Goal: Entertainment & Leisure: Consume media (video, audio)

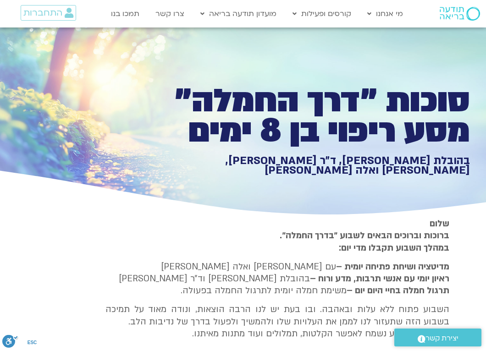
scroll to position [1383, 0]
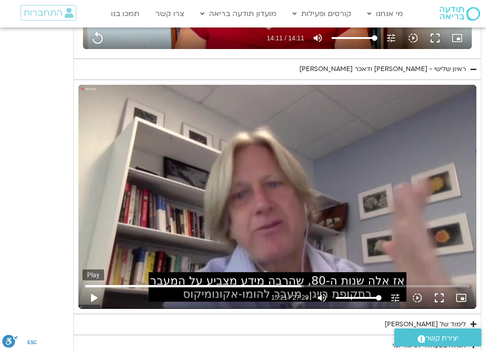
type input "851.4"
type input "3128.933333"
type input "851.4"
type input "3128.933333"
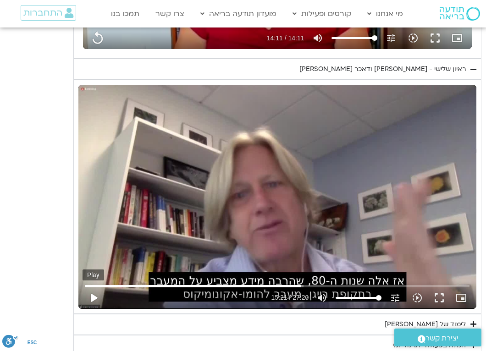
type input "851.4"
type input "3128.933333"
type input "851.4"
type input "3128.933333"
click at [96, 300] on button "play_arrow" at bounding box center [93, 298] width 22 height 22
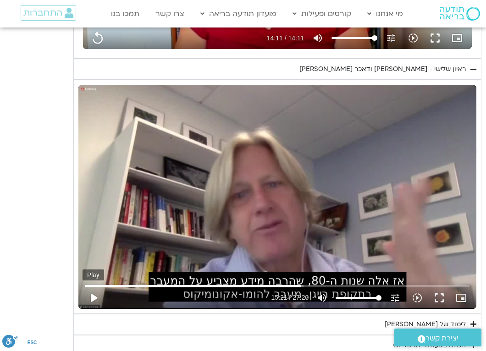
type input "921.332724"
type input "851.4"
type input "3128.933333"
type input "851.4"
type input "3128.933333"
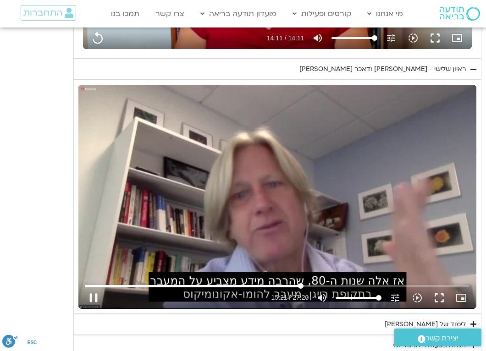
type input "851.4"
type input "3128.933333"
type input "851.4"
type input "3128.933333"
type input "851.4"
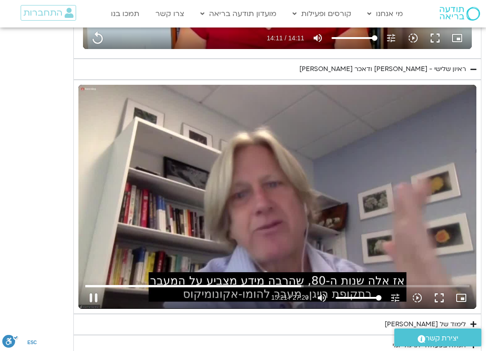
type input "3128.933333"
type input "851.4"
type input "3128.933333"
type input "851.4"
type input "3128.933333"
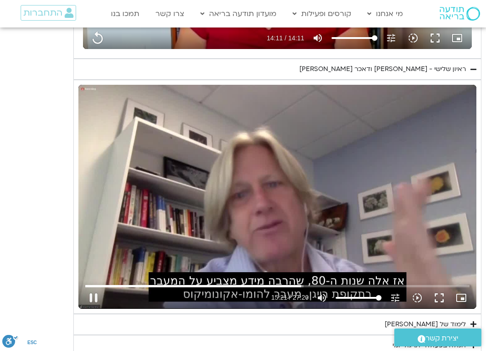
type input "851.4"
type input "3128.933333"
type input "851.4"
type input "3128.933333"
type input "921.432724"
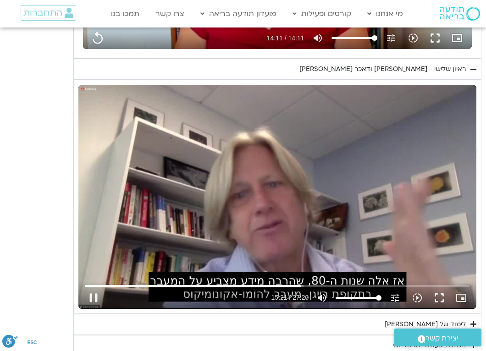
type input "851.4"
type input "3128.933333"
type input "851.4"
type input "3128.933333"
type input "851.4"
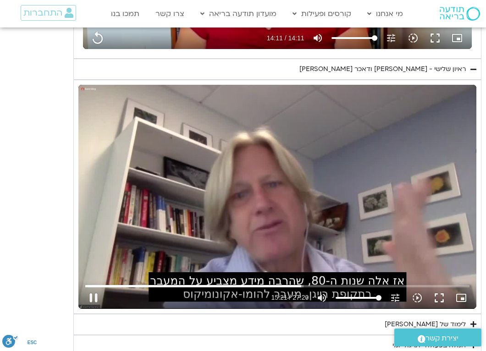
type input "3128.933333"
type input "851.4"
type input "3128.933333"
type input "851.4"
type input "3128.933333"
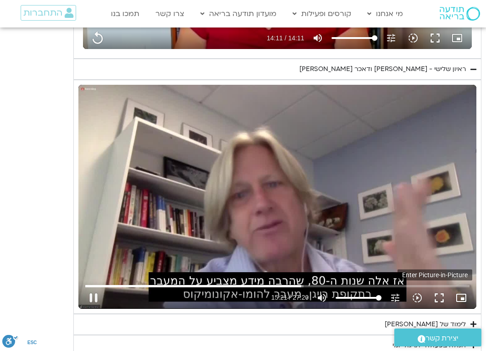
type input "851.4"
type input "3128.933333"
type input "851.4"
type input "3128.933333"
type input "851.4"
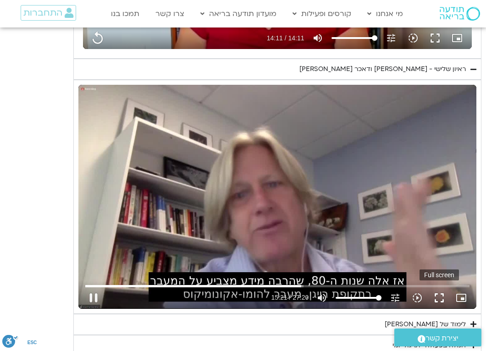
type input "3128.933333"
type input "851.4"
type input "3128.933333"
type input "851.4"
type input "3128.933333"
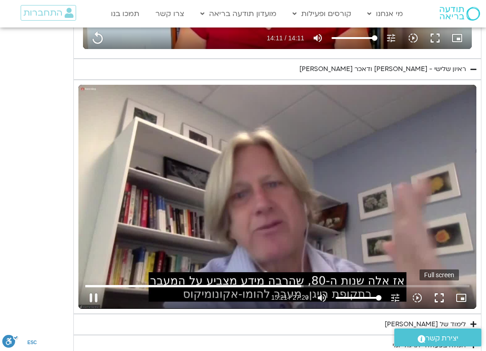
type input "851.4"
type input "3128.933333"
type input "851.4"
click at [442, 295] on button "fullscreen" at bounding box center [439, 298] width 22 height 22
type input "3128.933333"
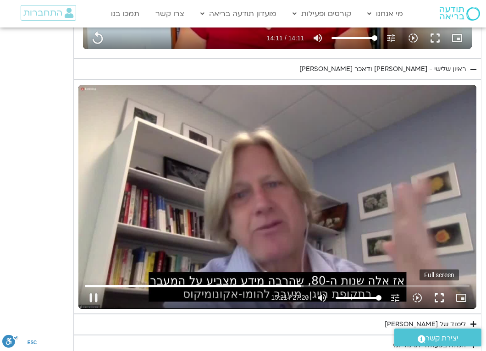
type input "851.4"
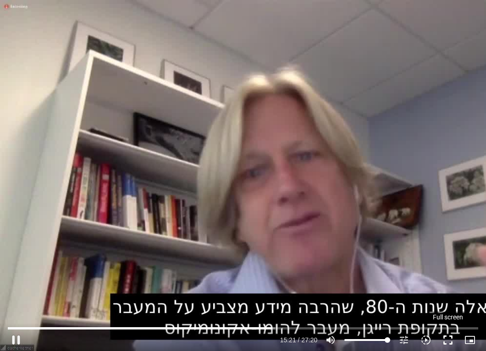
type input "3128.933333"
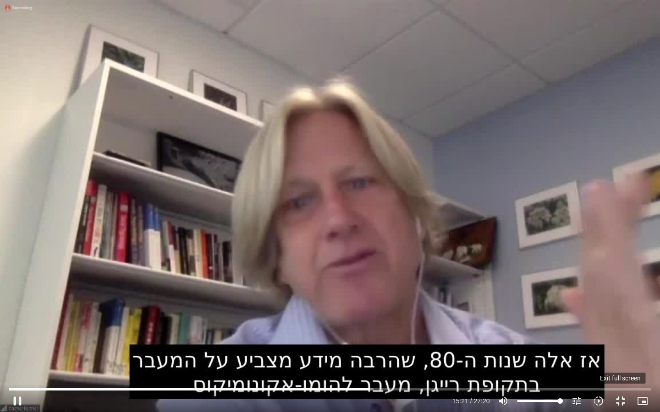
type input "851.4"
type input "3128.933333"
type input "851.4"
type input "3128.933333"
type input "851.4"
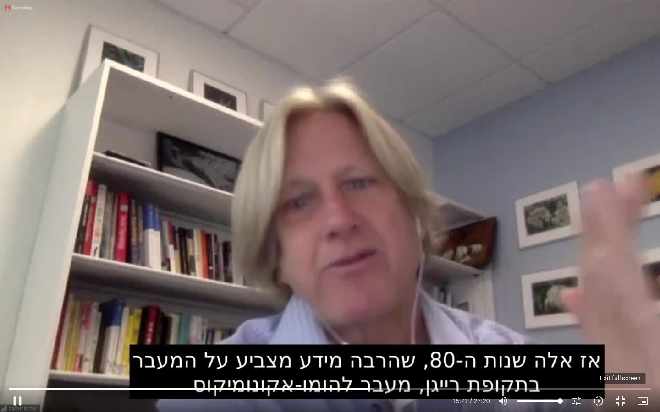
type input "3128.933333"
type input "851.4"
type input "3128.933333"
type input "851.4"
type input "3128.933333"
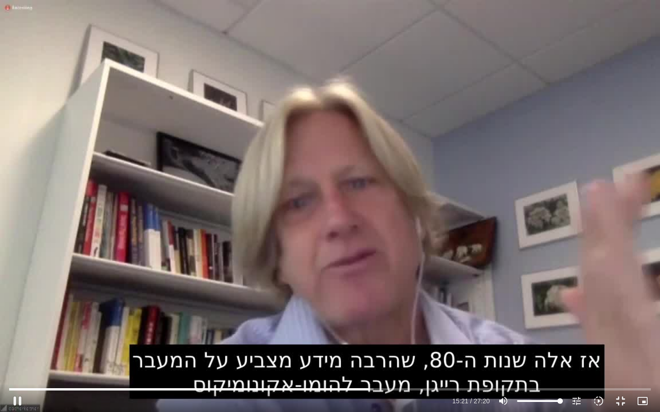
type input "851.4"
type input "3128.933333"
type input "851.4"
type input "3128.933333"
type input "851.4"
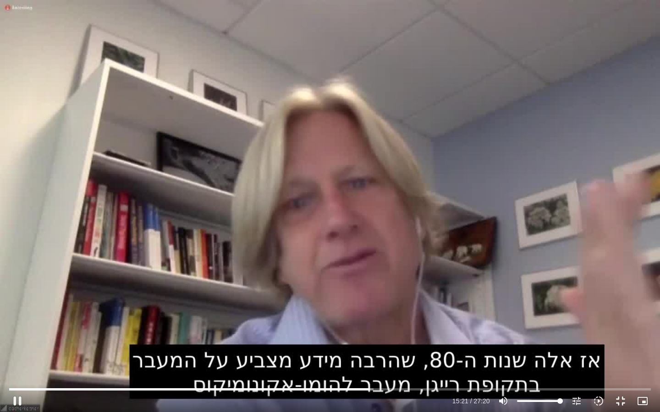
type input "3128.933333"
type input "851.4"
type input "3128.933333"
type input "851.4"
type input "3128.933333"
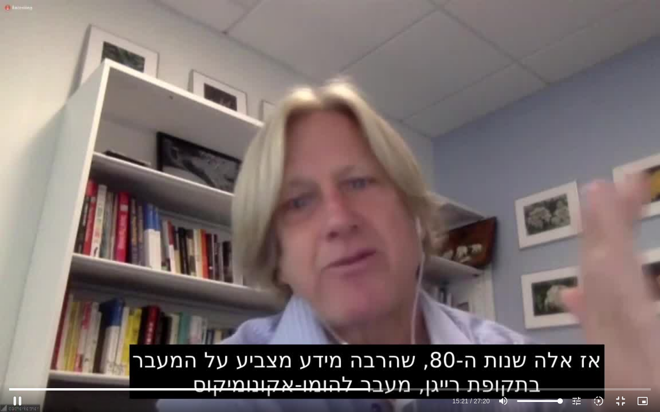
type input "851.4"
type input "3128.933333"
type input "851.4"
type input "3128.933333"
type input "851.4"
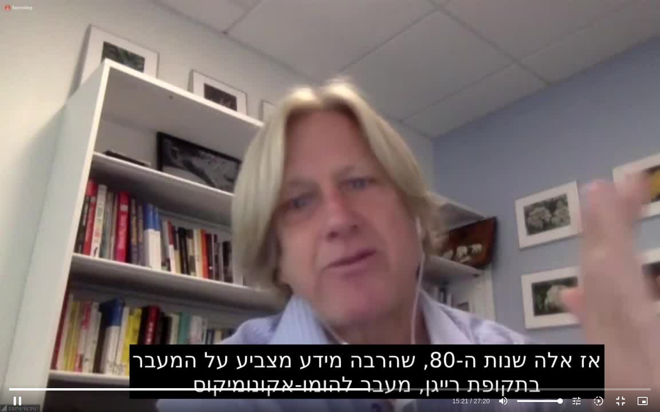
type input "3128.933333"
type input "851.4"
type input "3128.933333"
type input "851.4"
type input "3128.933333"
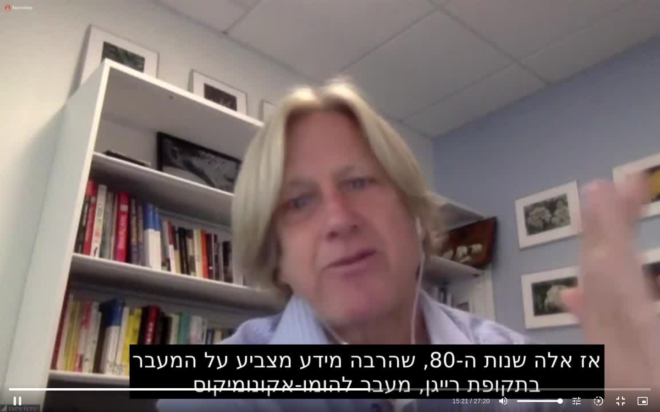
type input "851.4"
type input "3128.933333"
type input "851.4"
type input "3128.933333"
type input "851.4"
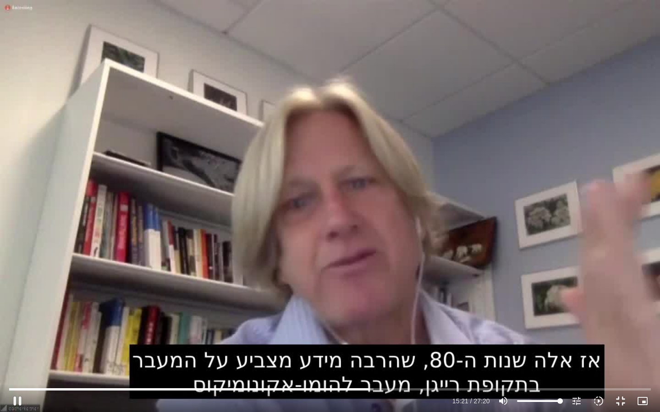
type input "3128.933333"
type input "851.4"
type input "921.49134"
type input "3128.933333"
type input "851.4"
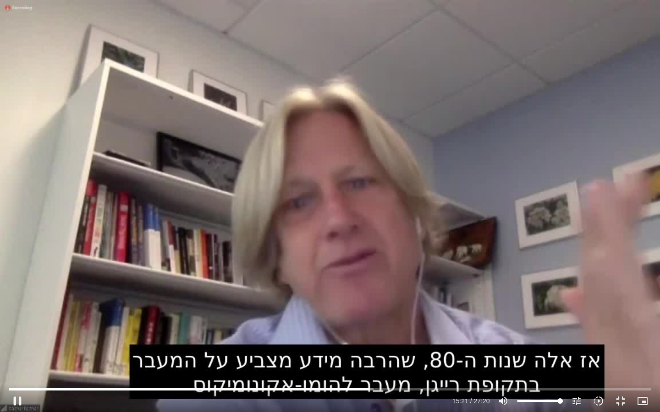
type input "921.616936"
type input "3128.933333"
type input "851.4"
type input "921.742686"
type input "3128.933333"
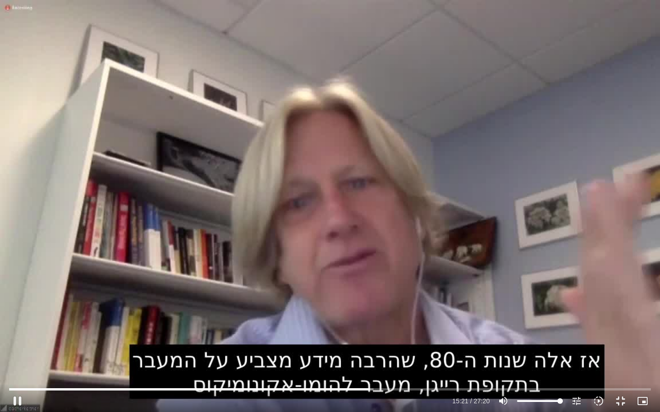
type input "851.4"
type input "921.867848"
type input "3128.933333"
type input "851.4"
type input "921.993477"
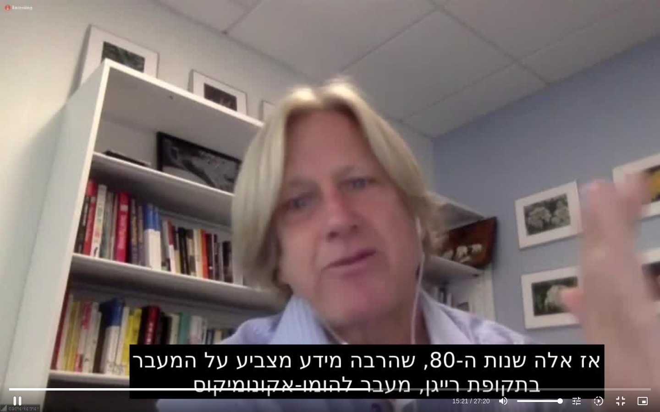
type input "3128.933333"
type input "851.4"
type input "922.119628"
type input "3128.933333"
type input "851.4"
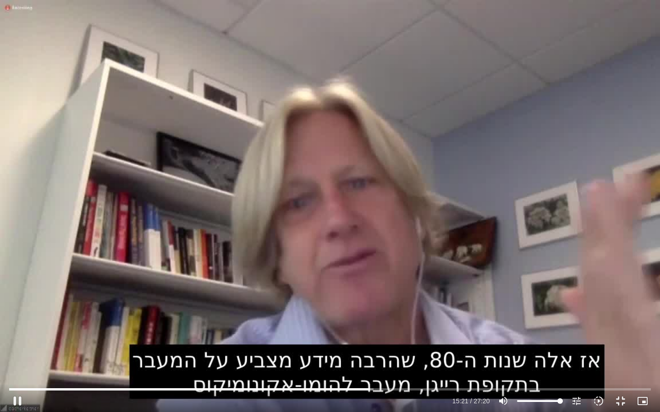
type input "922.245524"
type input "3128.933333"
type input "851.4"
type input "922.370544"
type input "3128.933333"
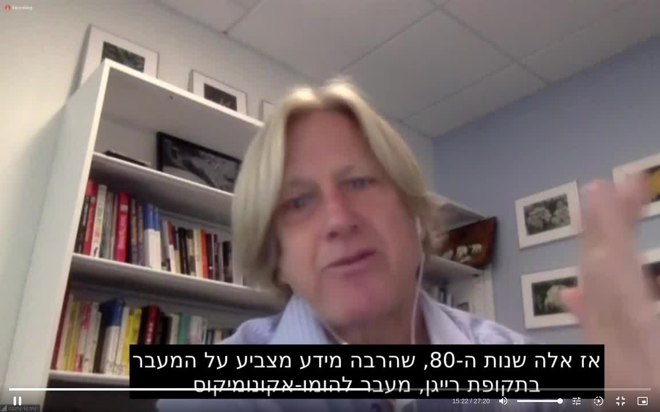
type input "851.4"
type input "922.496423"
type input "3128.933333"
type input "851.4"
type input "922.624032"
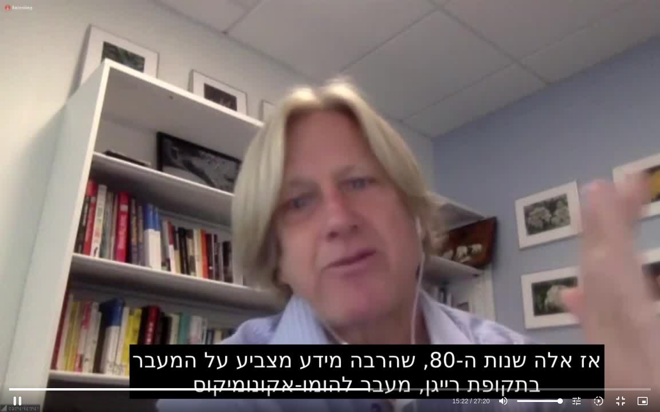
type input "3128.933333"
type input "851.4"
type input "922.751499"
type input "3128.933333"
type input "851.4"
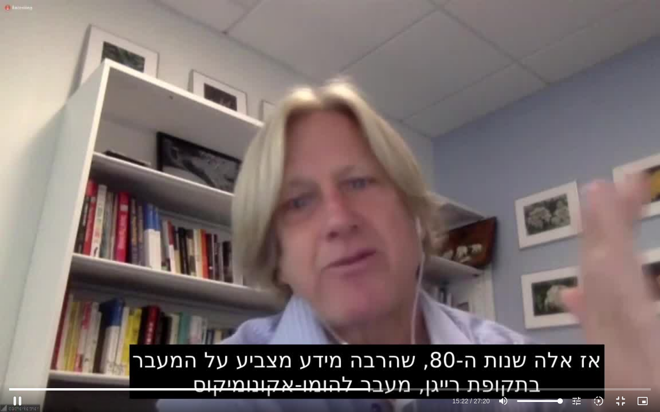
type input "922.87696"
type input "3128.933333"
type input "851.4"
type input "923.002252"
type input "3128.933333"
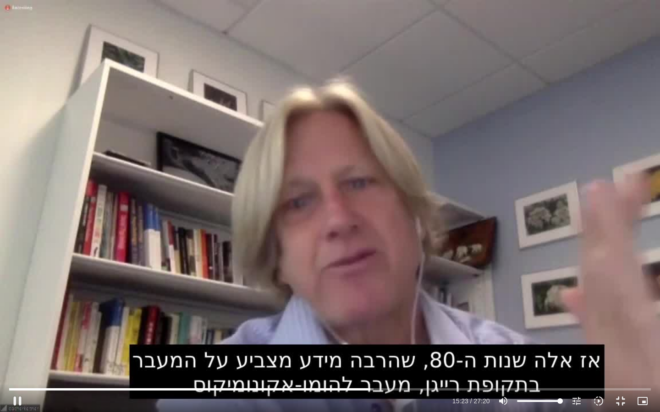
type input "851.4"
type input "923.127731"
type input "3128.933333"
type input "851.4"
type input "923.253544"
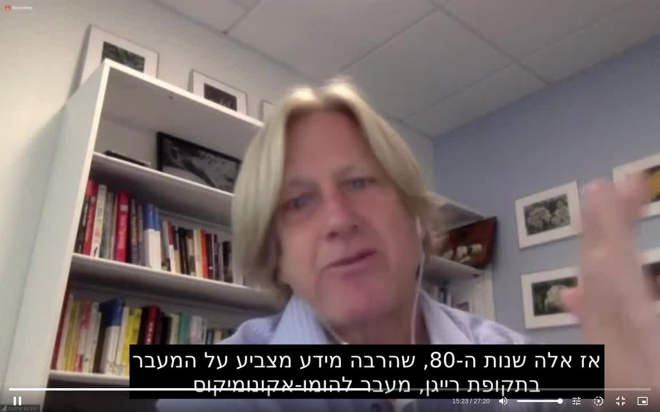
type input "3128.933333"
type input "851.4"
type input "923.380201"
type input "3128.933333"
type input "851.4"
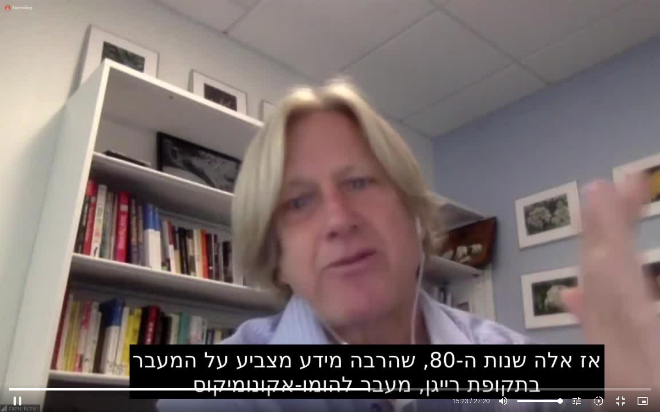
type input "923.507276"
type input "3128.933333"
type input "851.4"
type input "923.635949"
type input "3128.933333"
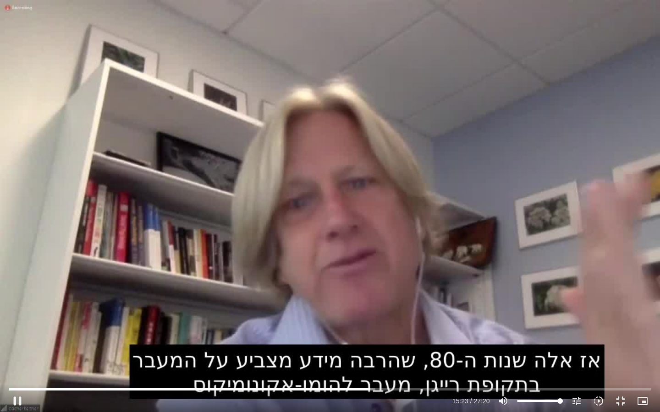
type input "851.4"
type input "923.761312"
type input "3128.933333"
type input "851.4"
type input "923.889011"
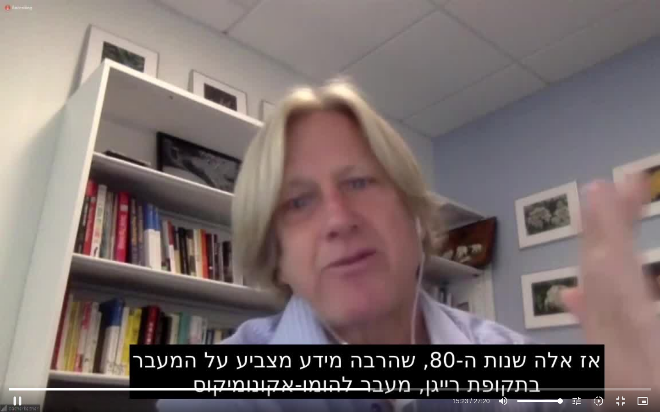
type input "3128.933333"
type input "851.4"
type input "924.01466"
type input "3128.933333"
type input "851.4"
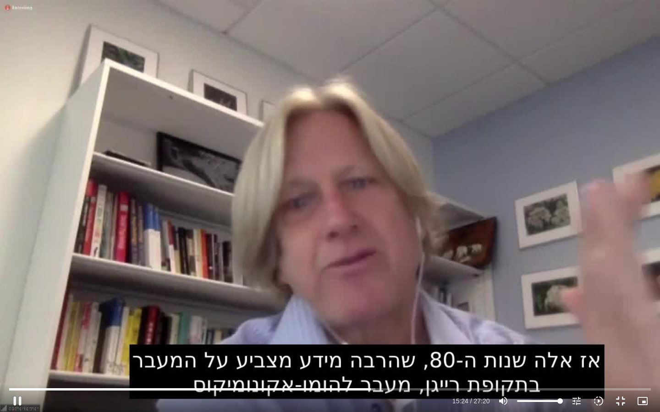
type input "3128.933333"
type input "851.4"
type input "3128.933333"
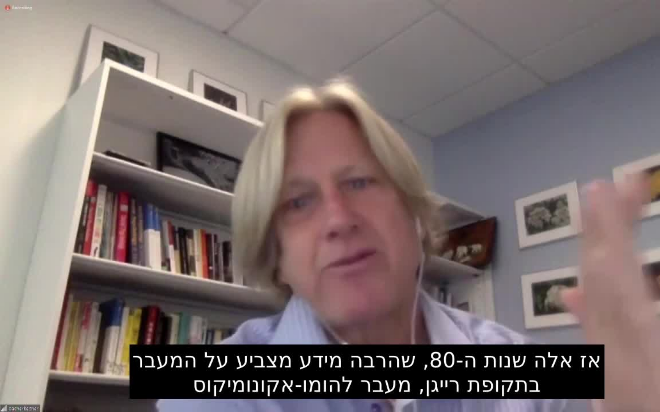
type input "851.4"
type input "3128.933333"
type input "851.4"
type input "3128.933333"
type input "851.4"
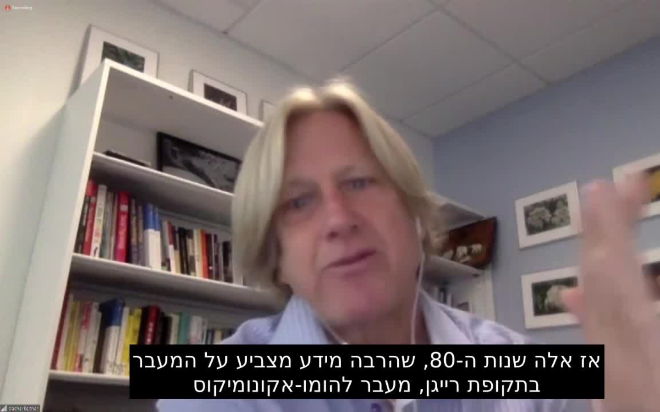
type input "3128.933333"
type input "851.4"
type input "3128.933333"
type input "851.4"
type input "3128.933333"
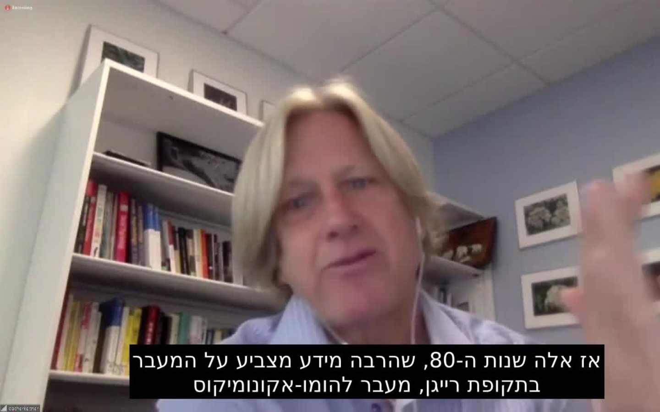
type input "851.4"
type input "3128.933333"
type input "851.4"
type input "3128.933333"
type input "851.4"
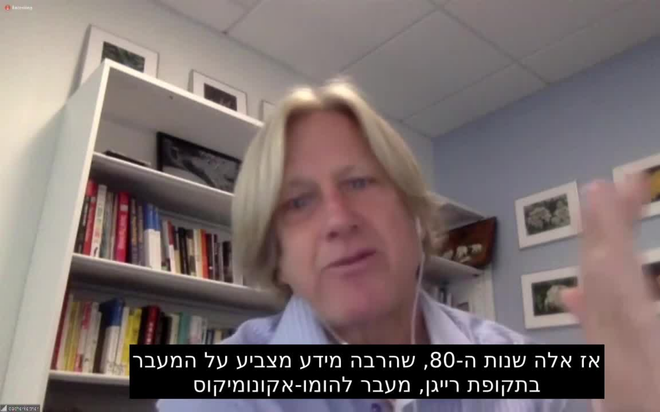
type input "3128.933333"
type input "851.4"
type input "3128.933333"
type input "851.4"
type input "3128.933333"
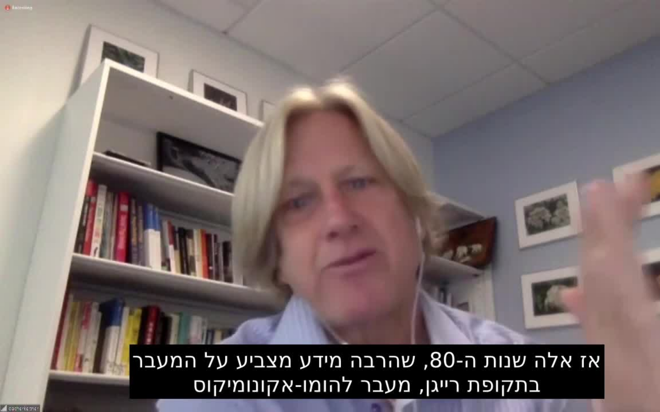
type input "851.4"
type input "3128.933333"
type input "851.4"
type input "3128.933333"
type input "851.4"
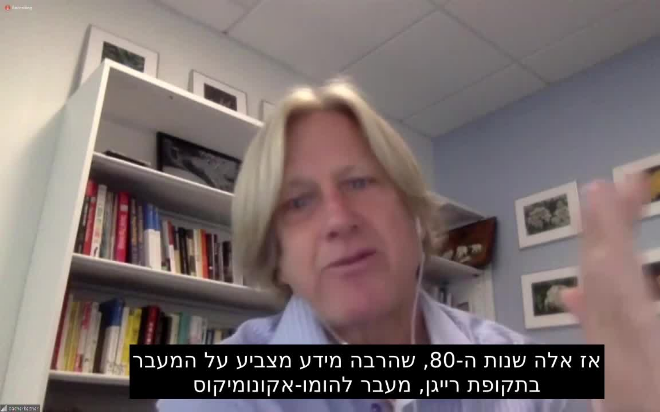
type input "3128.933333"
type input "851.4"
type input "3128.933333"
type input "851.4"
type input "3128.933333"
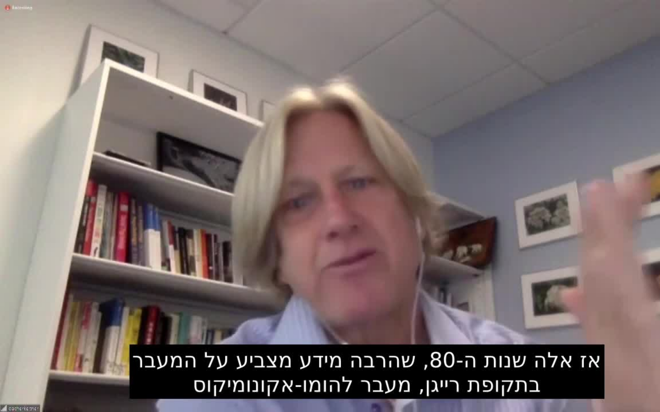
type input "926.284023"
type input "851.4"
type input "926.317627"
type input "3128.933333"
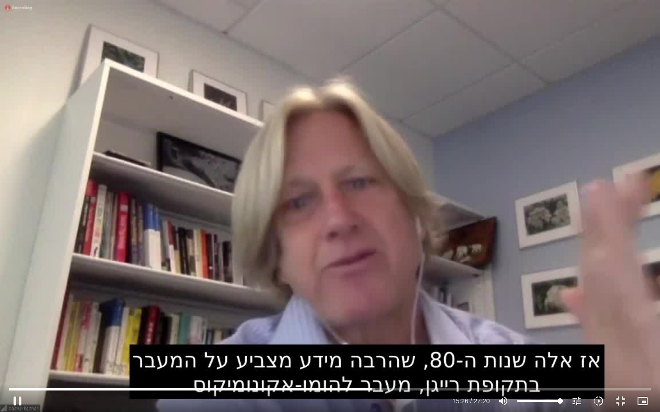
type input "926.400829"
type input "851.4"
type input "926.434185"
type input "3128.933333"
type input "926.534"
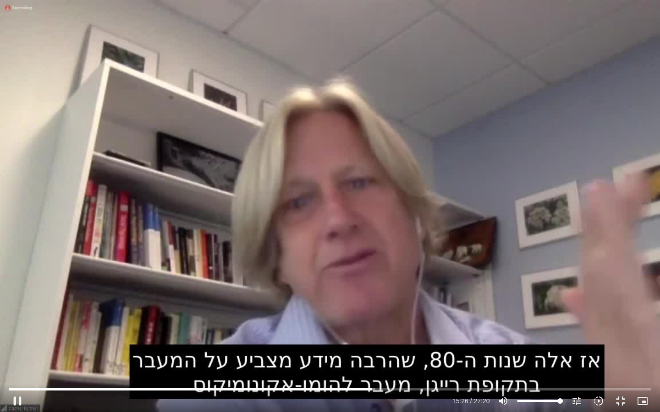
type input "851.4"
type input "926.567637"
type input "3128.933333"
type input "926.650809"
click at [250, 257] on div "Skip Ad 27:10 pause 15:26 / 27:20 volume_up Mute tune Resolution Auto 720p slow…" at bounding box center [330, 206] width 660 height 412
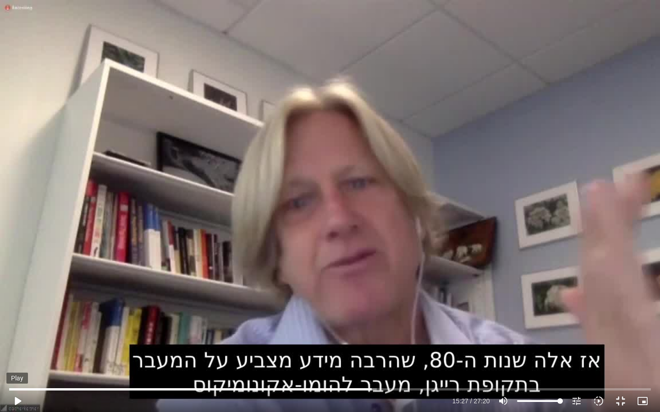
click at [13, 350] on button "play_arrow" at bounding box center [17, 401] width 22 height 22
click at [221, 207] on div "Skip Ad 27:10 pause 15:37 / 27:20 volume_up Mute tune Resolution Auto 720p slow…" at bounding box center [330, 206] width 660 height 412
click at [19, 350] on button "play_arrow" at bounding box center [17, 401] width 22 height 22
click at [287, 234] on div "Skip Ad 0:33 pause 15:44 / 27:20 volume_up Mute tune Resolution Auto 480p slow_…" at bounding box center [330, 206] width 660 height 412
click at [20, 350] on button "play_arrow" at bounding box center [17, 401] width 22 height 22
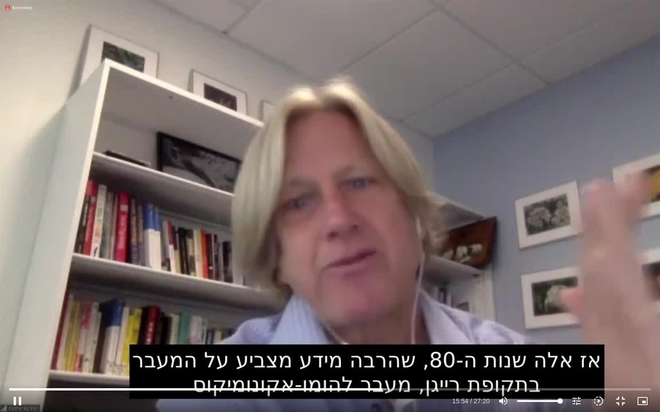
click at [255, 237] on div "Skip Ad 0:24 pause 15:54 / 27:20 volume_up Mute tune Resolution Auto 480p slow_…" at bounding box center [330, 206] width 660 height 412
click at [19, 350] on button "play_arrow" at bounding box center [17, 401] width 22 height 22
click at [258, 268] on div "Skip Ad 0:16 pause 17:13 / 27:20 volume_up Mute tune Resolution Auto 720p slow_…" at bounding box center [330, 206] width 660 height 412
click at [18, 350] on button "play_arrow" at bounding box center [17, 401] width 22 height 22
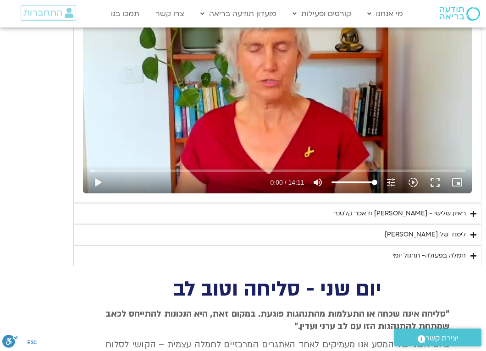
scroll to position [2020, 0]
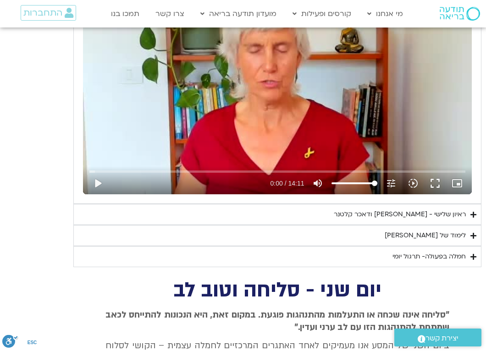
click at [362, 209] on div "ראיון שלישי - [PERSON_NAME] ודאכר [PERSON_NAME]" at bounding box center [399, 214] width 132 height 11
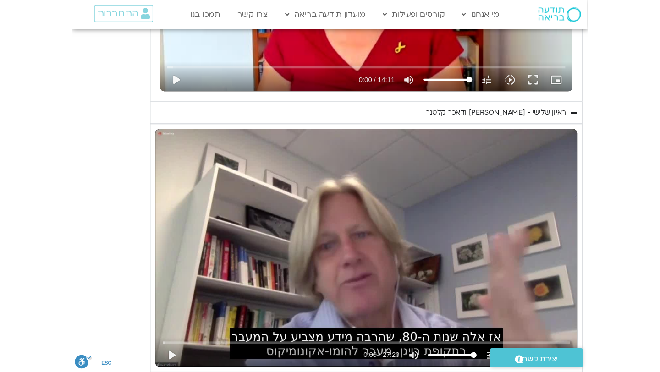
scroll to position [2135, 0]
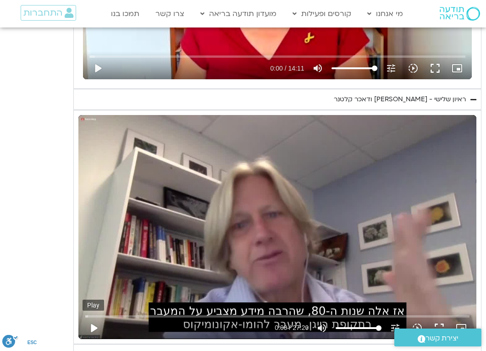
click at [94, 317] on button "play_arrow" at bounding box center [93, 328] width 22 height 22
click at [352, 313] on input "Seek" at bounding box center [277, 315] width 384 height 5
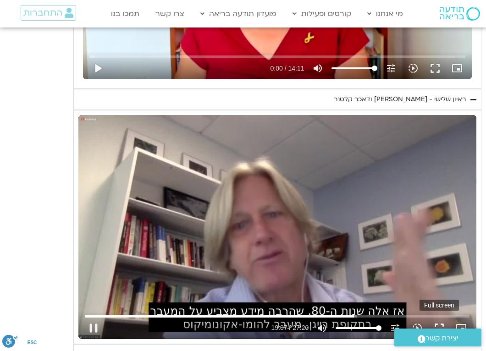
click at [445, 317] on button "fullscreen" at bounding box center [439, 328] width 22 height 22
click at [434, 349] on div "לימוד של [PERSON_NAME]" at bounding box center [424, 354] width 81 height 11
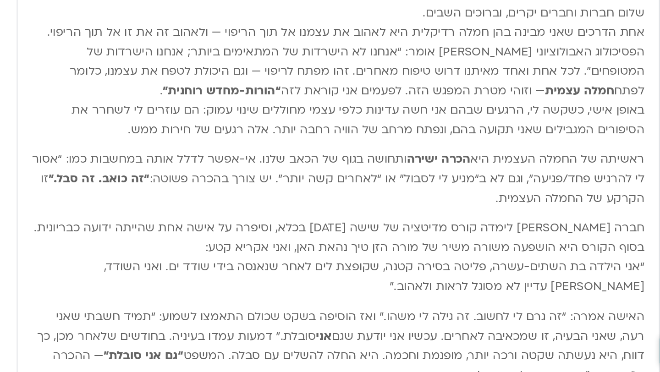
scroll to position [2413, 0]
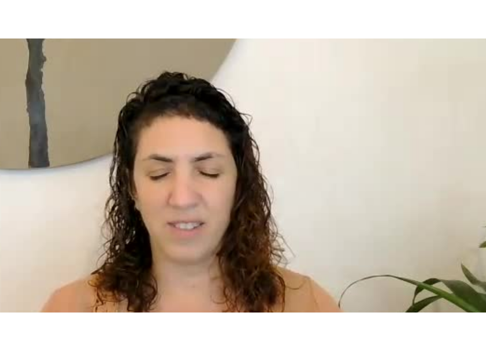
scroll to position [1435, 0]
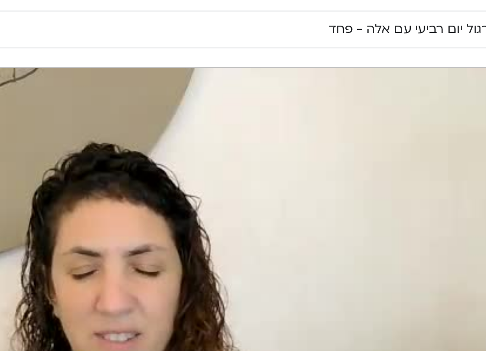
type input "1640.5"
